Goal: Task Accomplishment & Management: Use online tool/utility

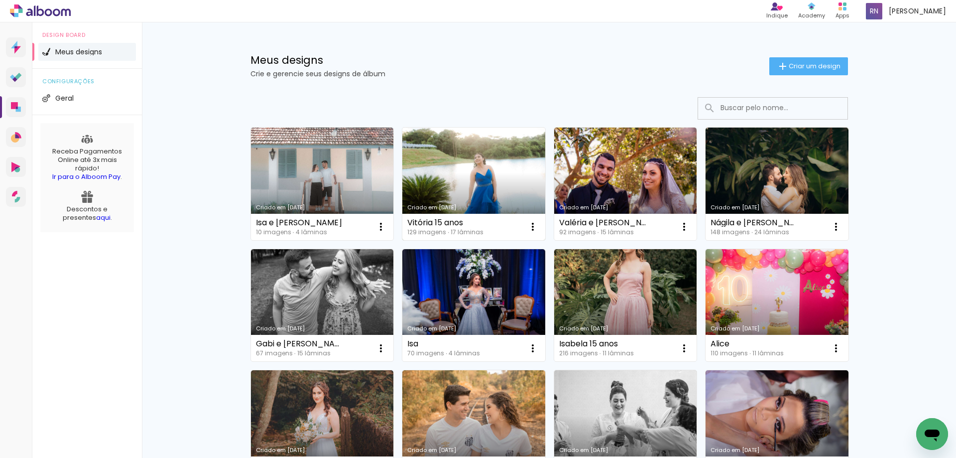
click at [462, 171] on link "Criado em [DATE]" at bounding box center [473, 183] width 143 height 113
